Goal: Check status

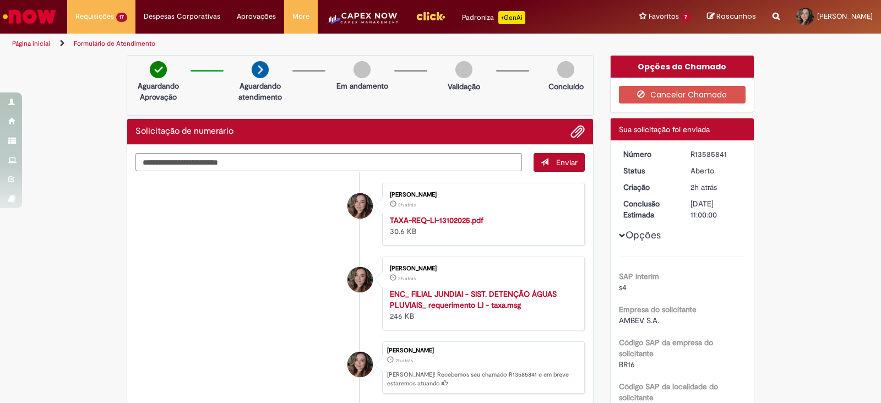
scroll to position [68, 0]
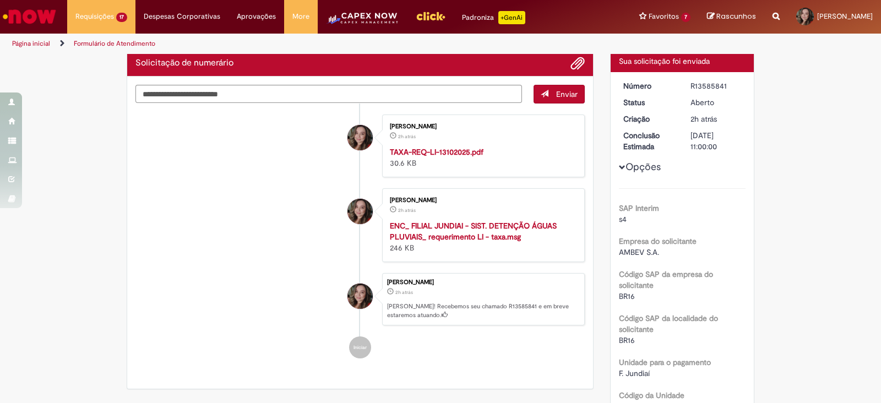
click at [53, 20] on img "Ir para a Homepage" at bounding box center [29, 17] width 57 height 22
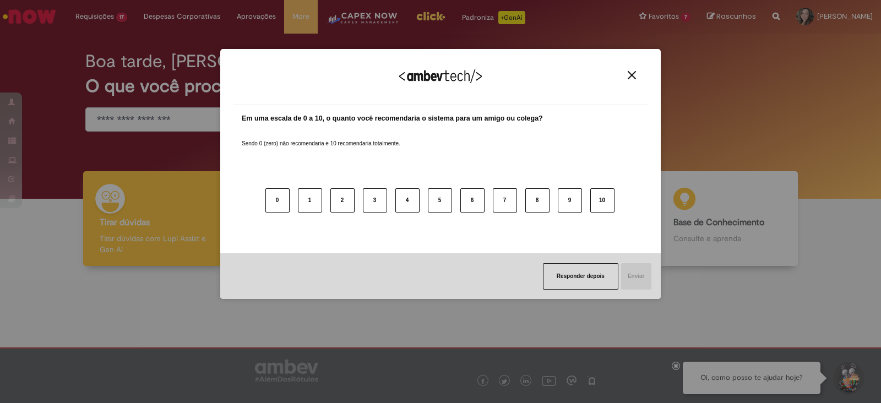
click at [630, 74] on img "Close" at bounding box center [631, 75] width 8 height 8
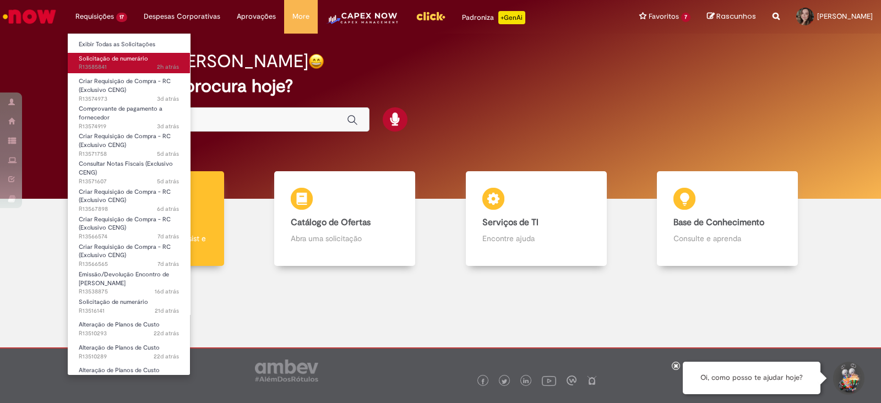
click at [99, 64] on span "2h atrás 2 horas atrás R13585841" at bounding box center [129, 67] width 100 height 9
click at [116, 67] on span "2h atrás 2 horas atrás R13585841" at bounding box center [129, 67] width 100 height 9
